Goal: Task Accomplishment & Management: Manage account settings

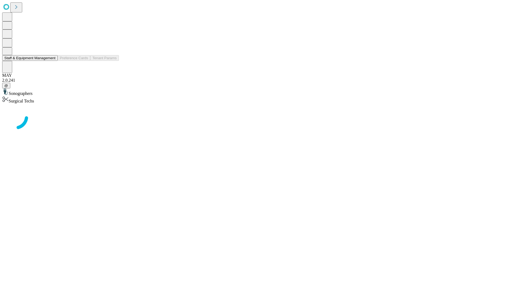
click at [52, 61] on button "Staff & Equipment Management" at bounding box center [29, 58] width 55 height 6
